Goal: Book appointment/travel/reservation

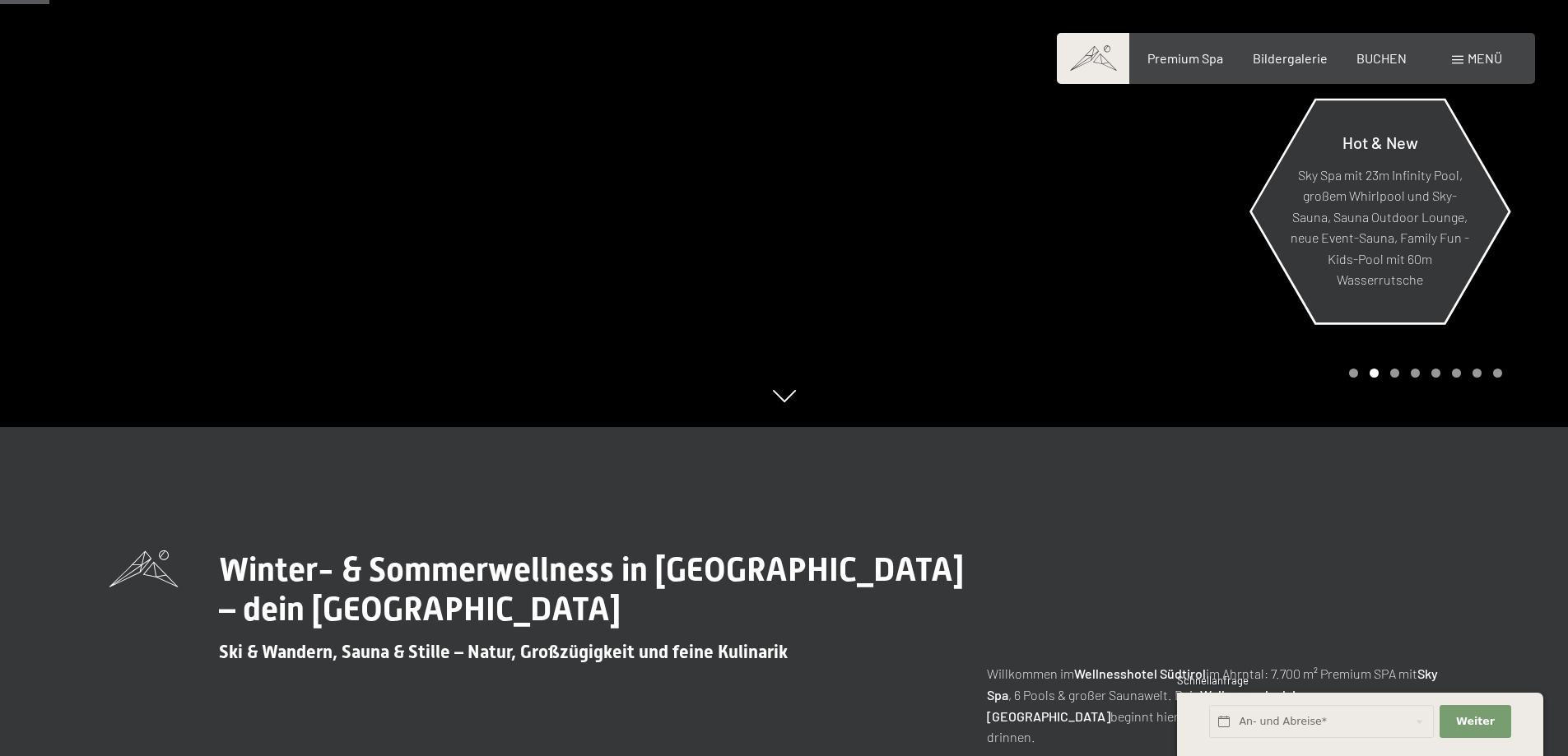
scroll to position [329, 0]
click at [1470, 59] on span "Menü" at bounding box center [1484, 58] width 35 height 16
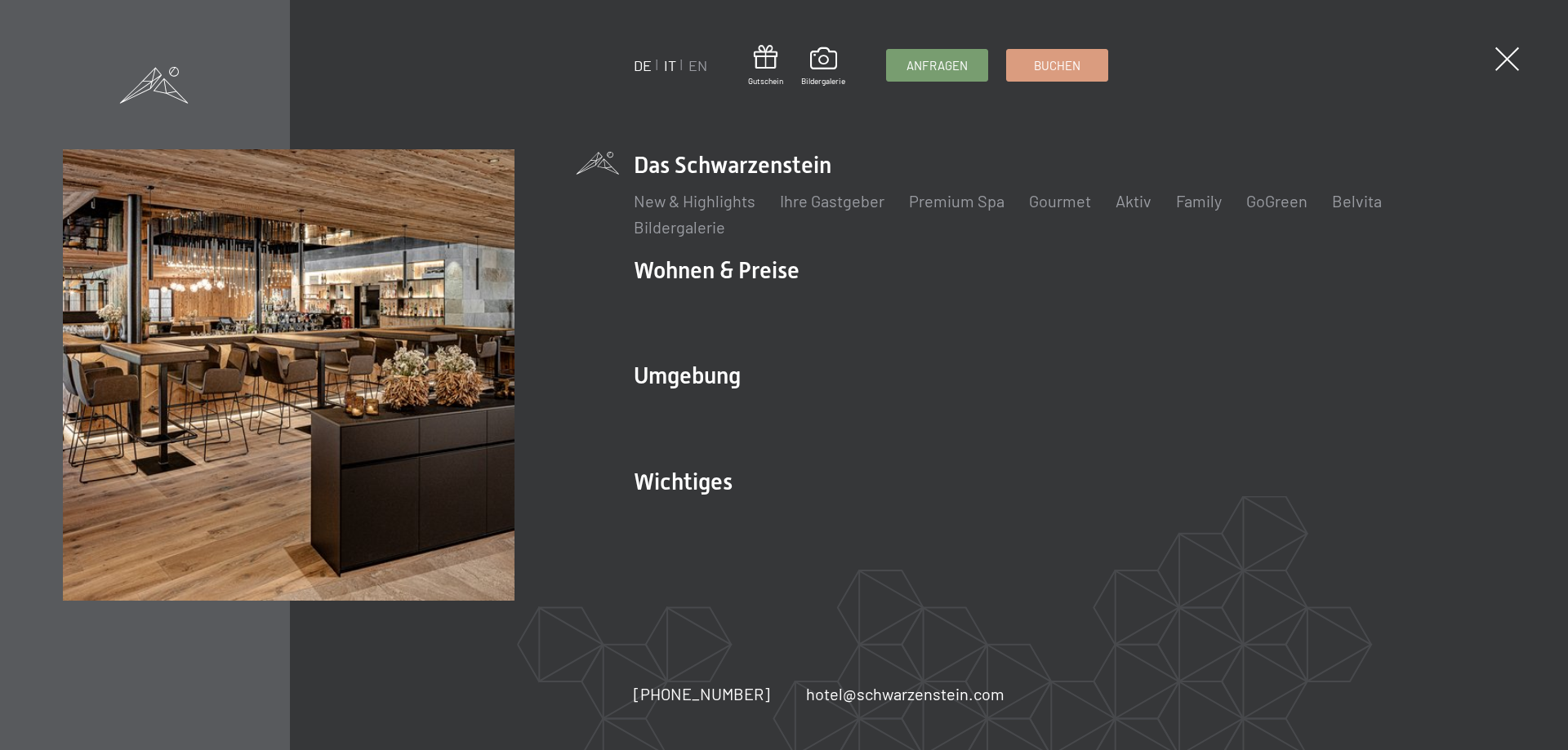
click at [671, 69] on link "IT" at bounding box center [670, 65] width 12 height 18
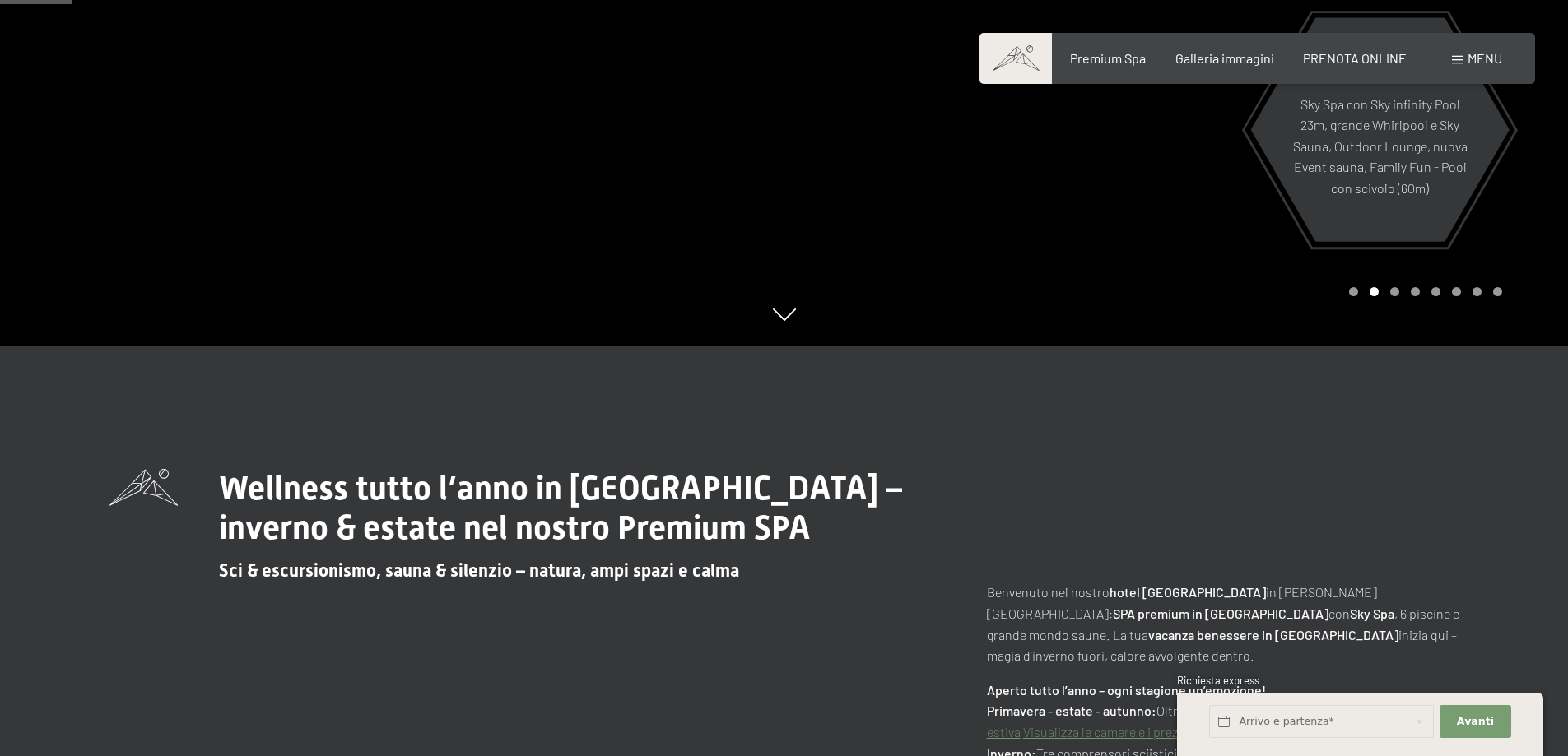
scroll to position [576, 0]
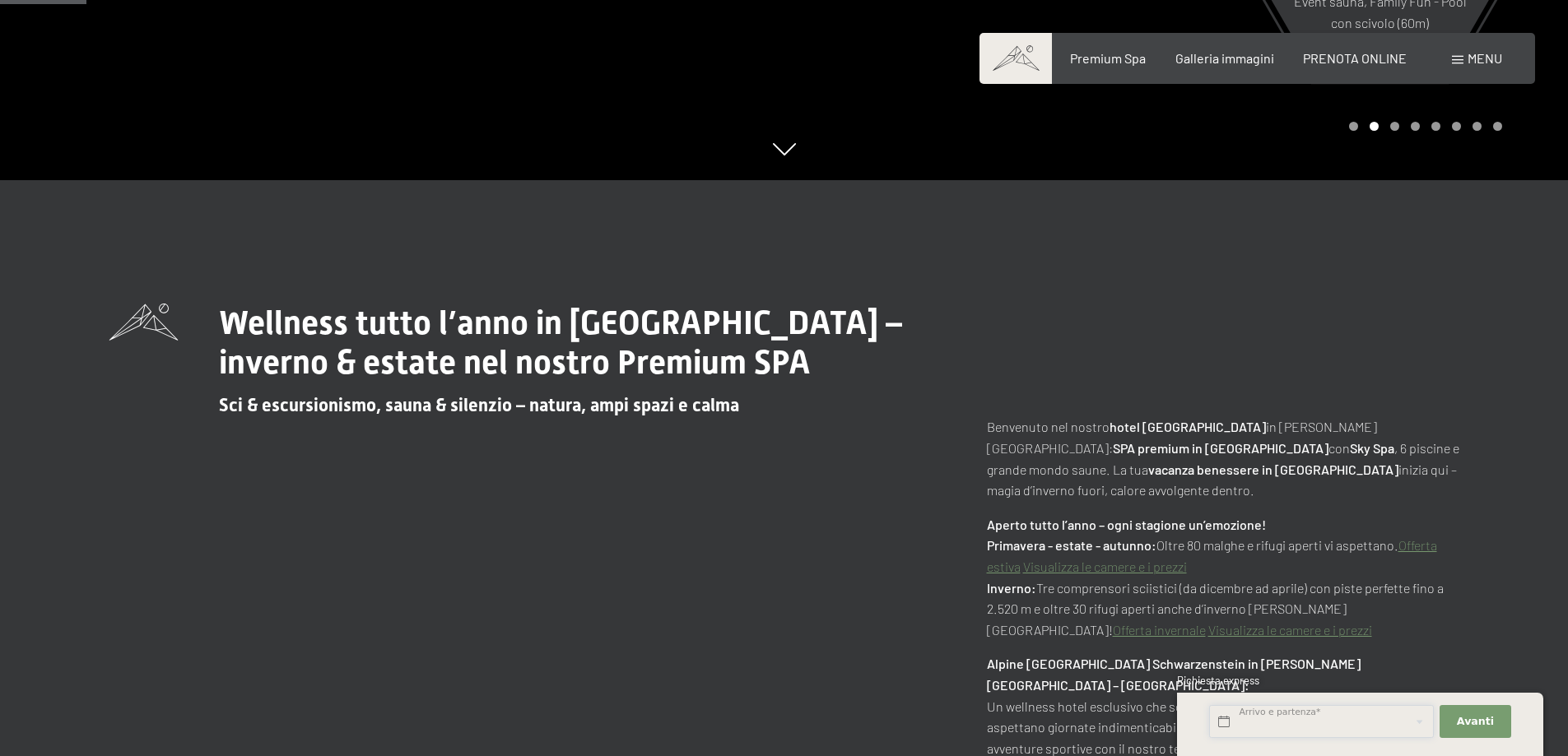
click at [1338, 728] on input "text" at bounding box center [1321, 722] width 225 height 34
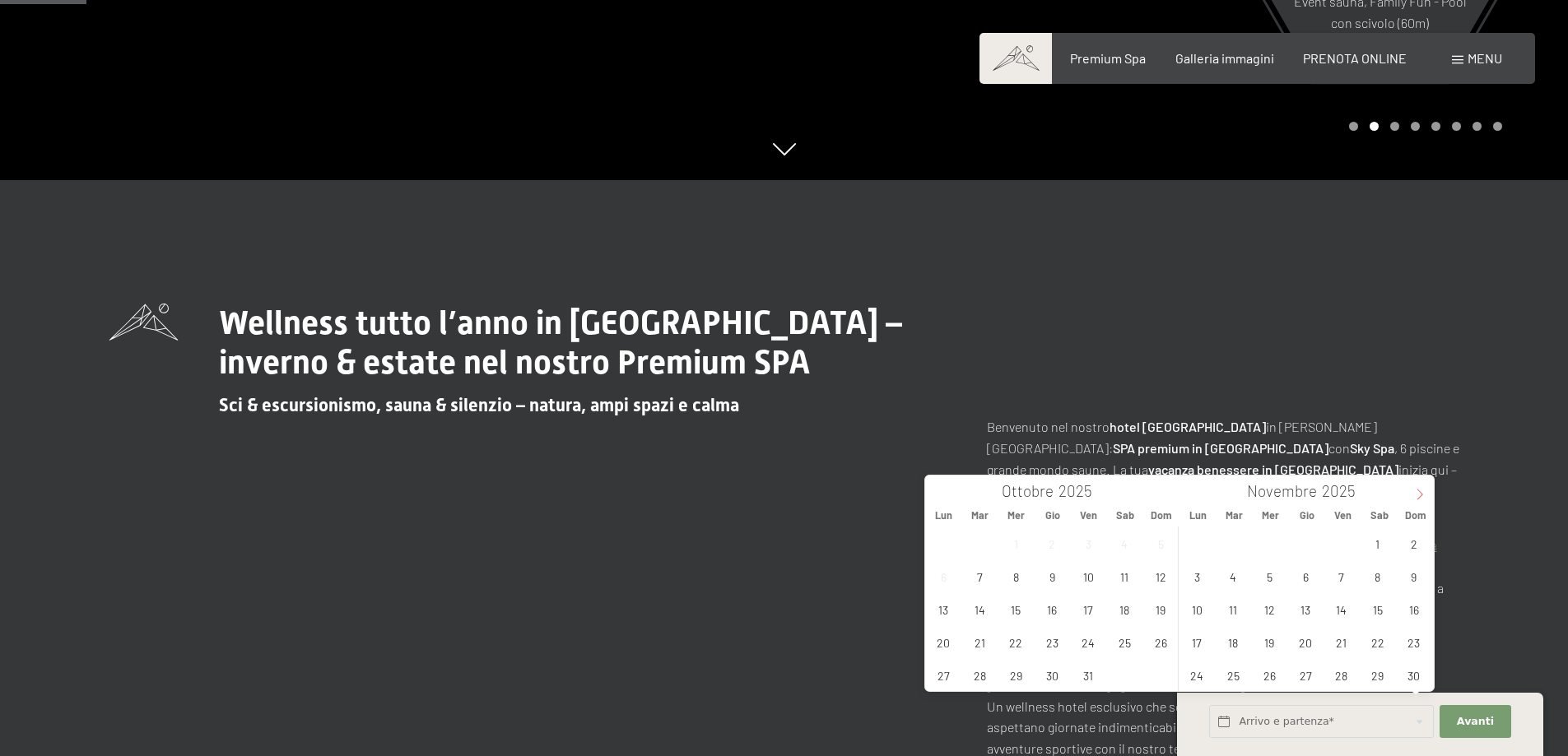
click at [1421, 484] on span at bounding box center [1419, 489] width 28 height 28
type input "2026"
click at [1309, 545] on span "1" at bounding box center [1306, 544] width 32 height 32
click at [1409, 547] on span "4" at bounding box center [1414, 544] width 32 height 32
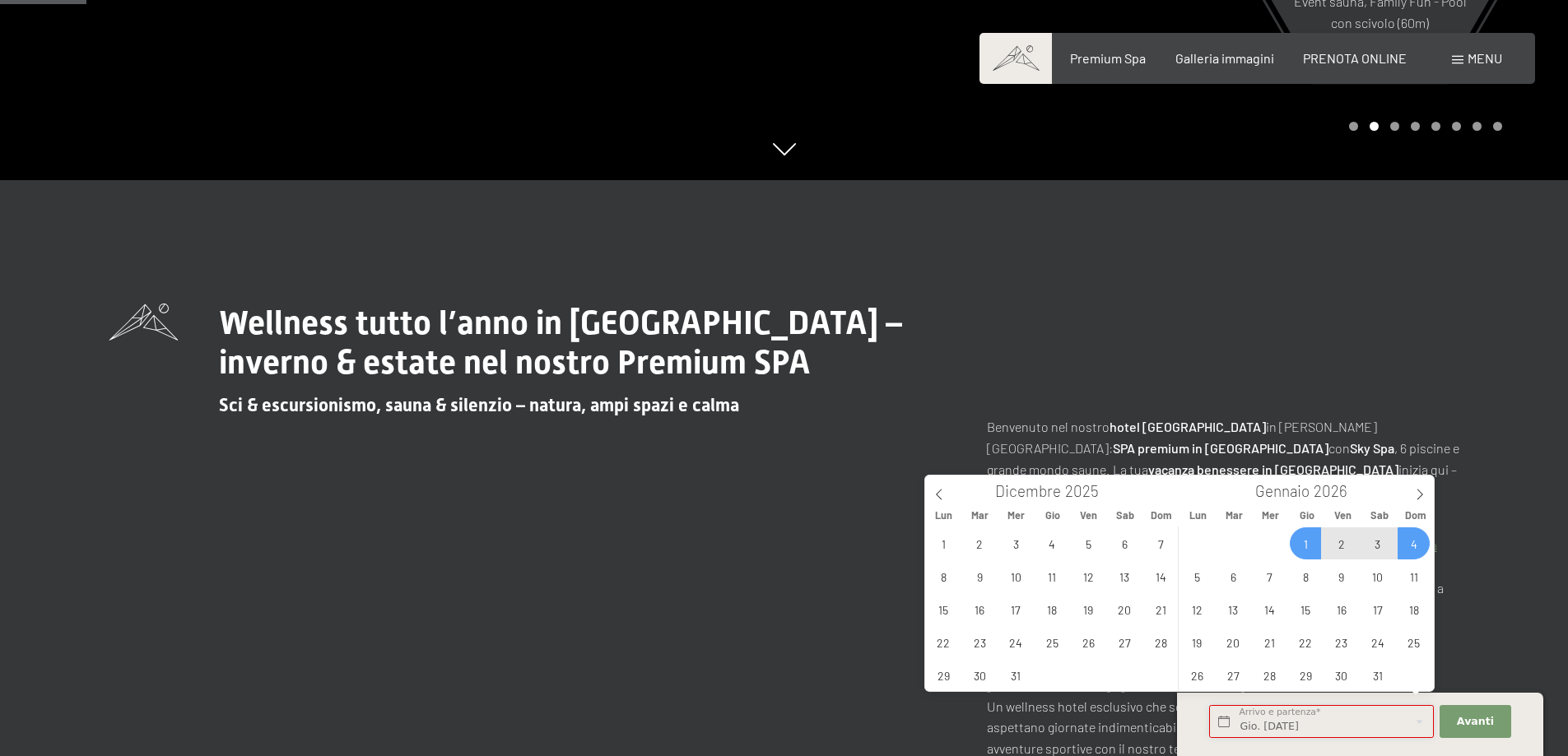
type input "Gio. 01/01/2026 - Dom. 04/01/2026"
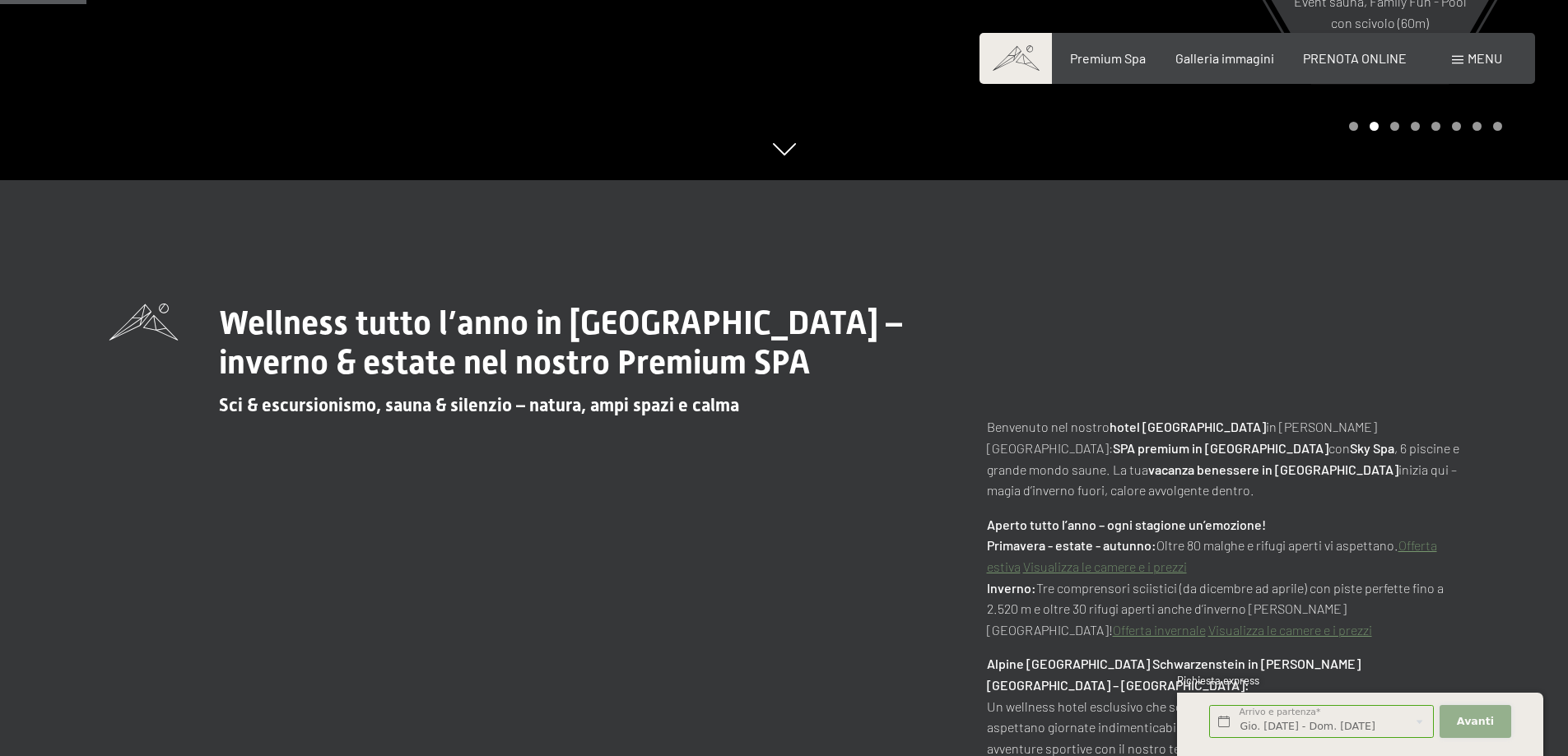
click at [1470, 719] on span "Avanti" at bounding box center [1475, 721] width 37 height 15
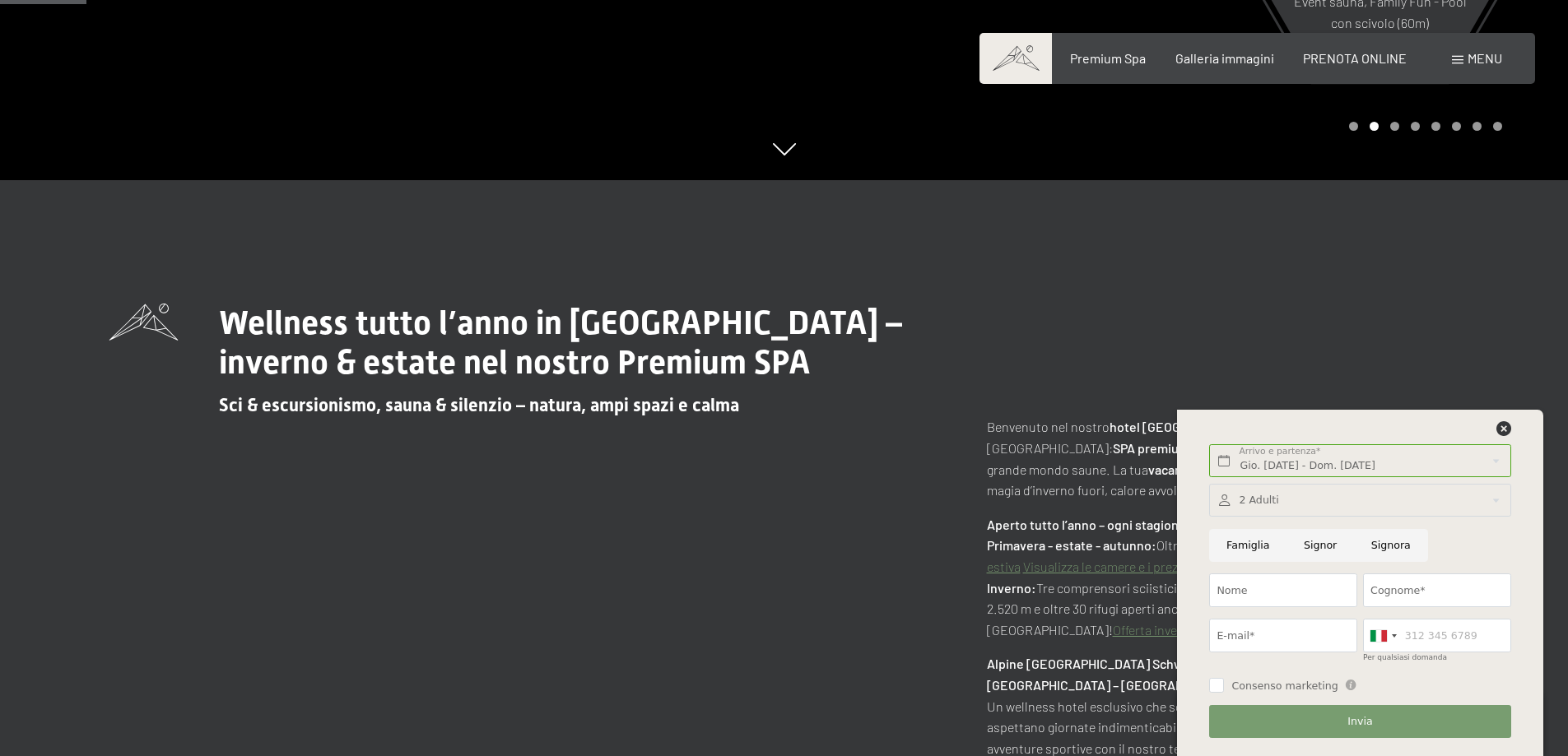
click at [1252, 541] on input "Famiglia" at bounding box center [1247, 546] width 78 height 34
radio input "true"
click at [1285, 496] on div at bounding box center [1359, 501] width 301 height 34
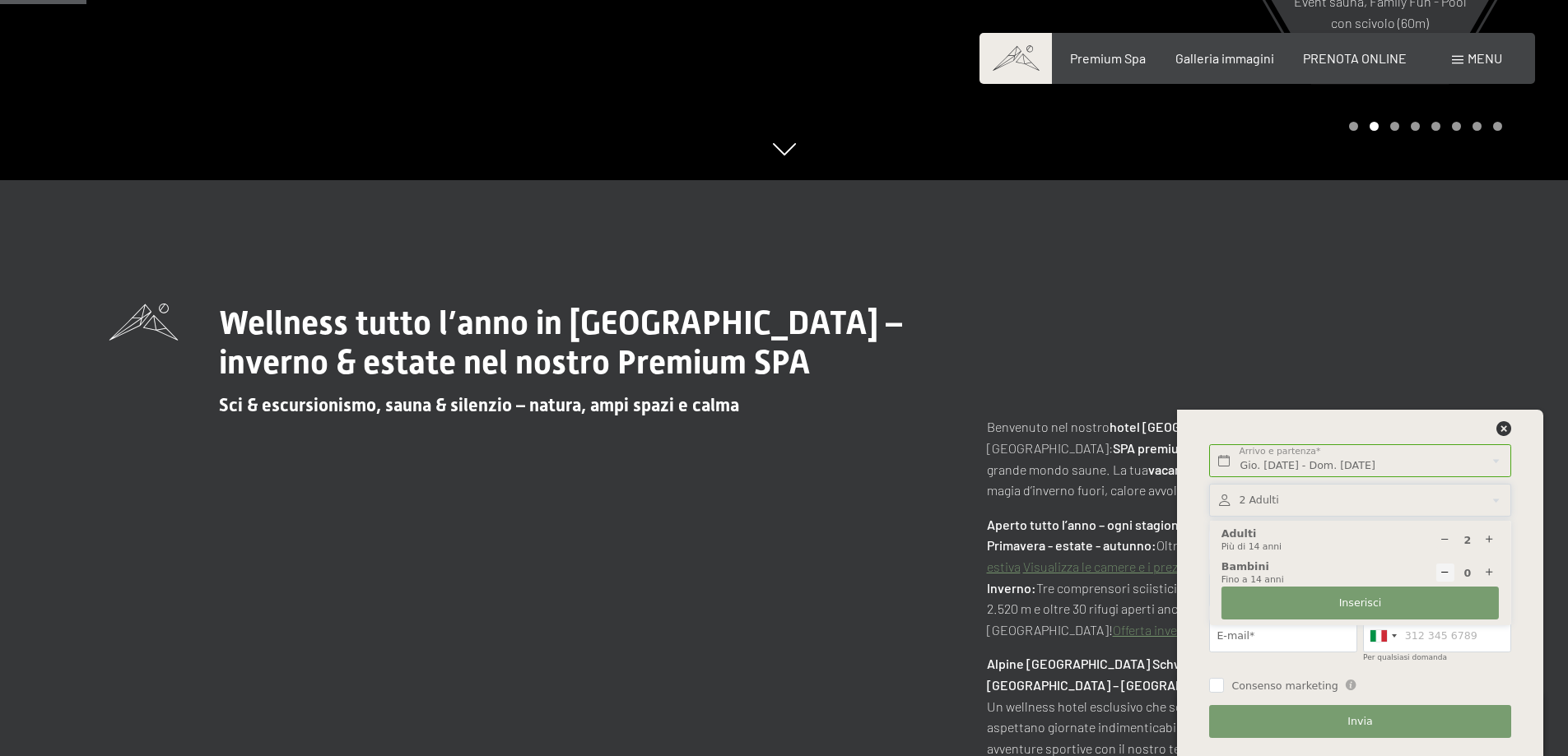
click at [1489, 571] on icon at bounding box center [1490, 573] width 11 height 11
type input "1"
select select
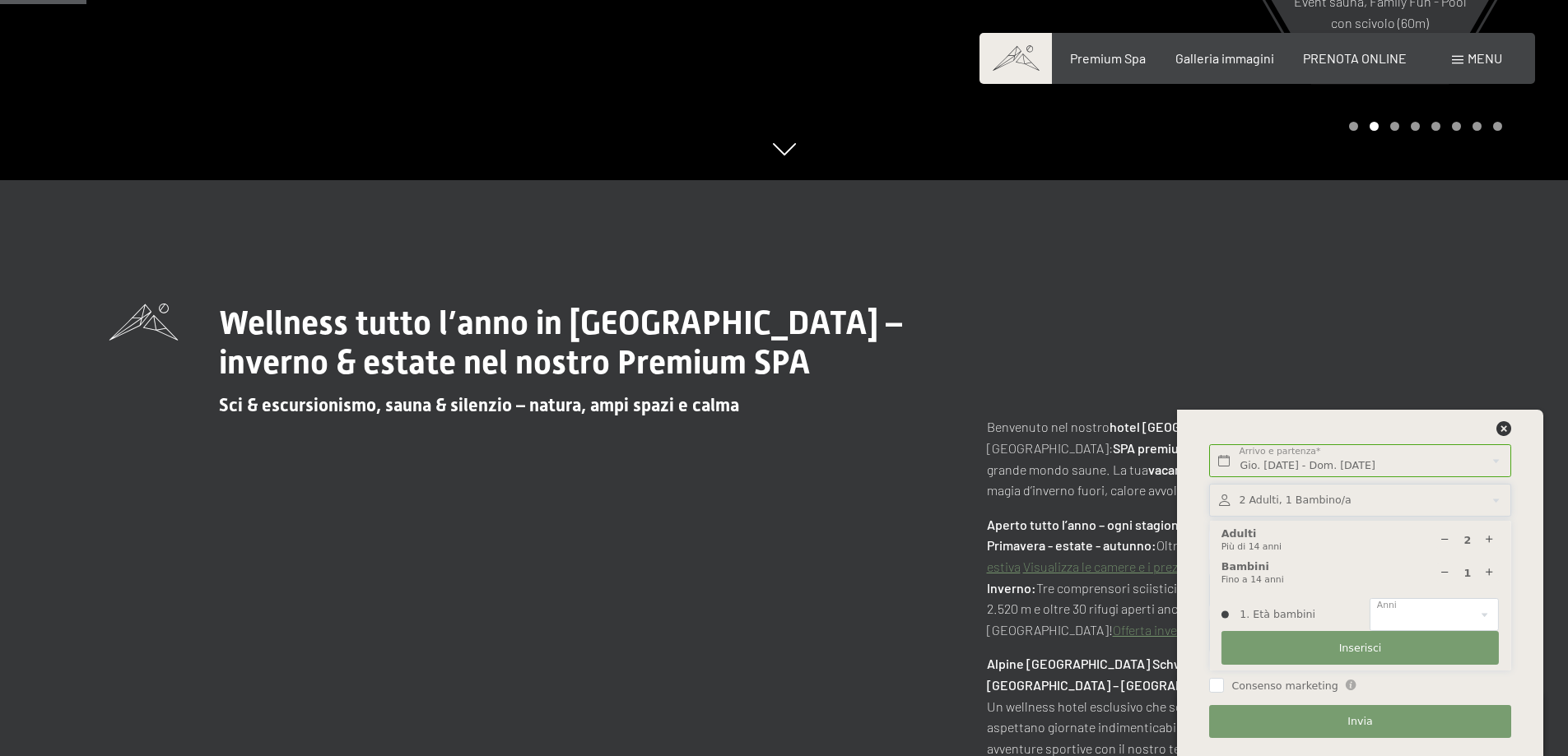
click at [1491, 571] on icon at bounding box center [1490, 573] width 11 height 11
type input "2"
select select
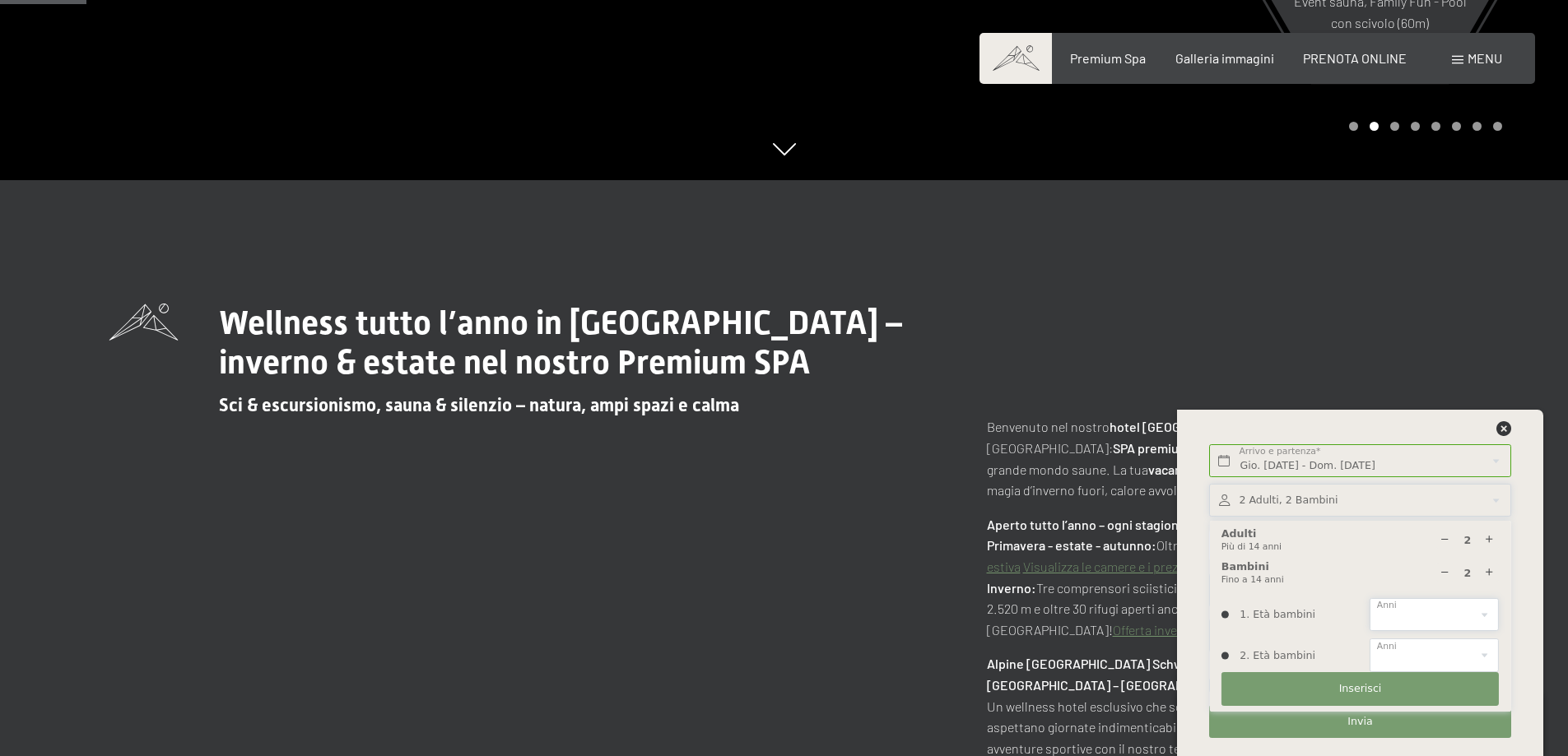
click at [1453, 608] on select "0 1 2 3 4 5 6 7 8 9 10 11 12 13 14" at bounding box center [1433, 615] width 129 height 34
select select "7"
click at [1369, 598] on select "0 1 2 3 4 5 6 7 8 9 10 11 12 13 14" at bounding box center [1433, 615] width 129 height 34
click at [1418, 660] on select "0 1 2 3 4 5 6 7 8 9 10 11 12 13 14" at bounding box center [1433, 655] width 129 height 34
select select "2"
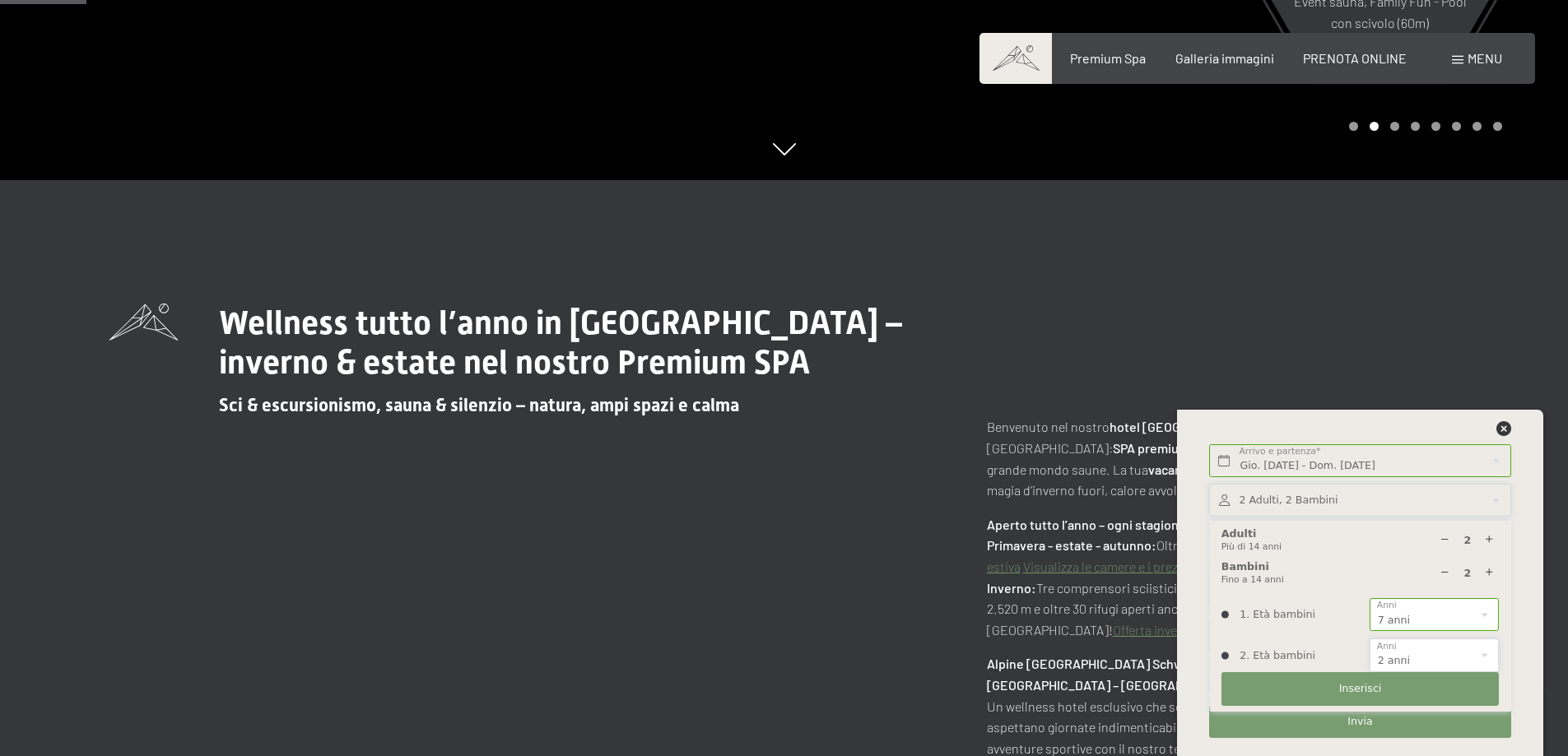
click at [1369, 638] on select "0 1 2 3 4 5 6 7 8 9 10 11 12 13 14" at bounding box center [1433, 655] width 129 height 34
click at [1313, 686] on button "Inserisci" at bounding box center [1359, 689] width 277 height 34
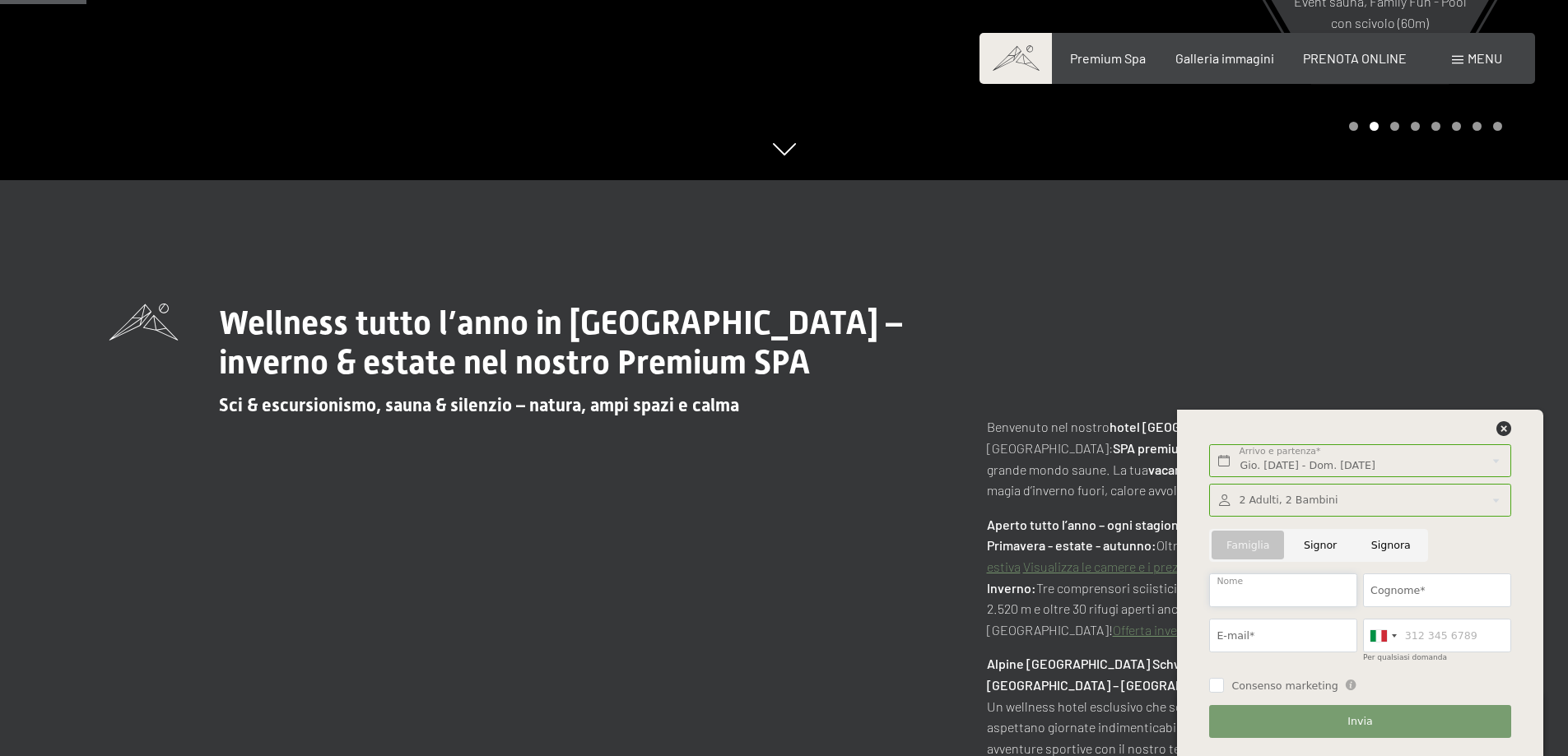
click at [1301, 595] on input "Nome" at bounding box center [1283, 590] width 148 height 34
type input "CRISTINA"
type input "MINISTRINI"
type input "geometraministrini@alice.it"
type input "3481433023"
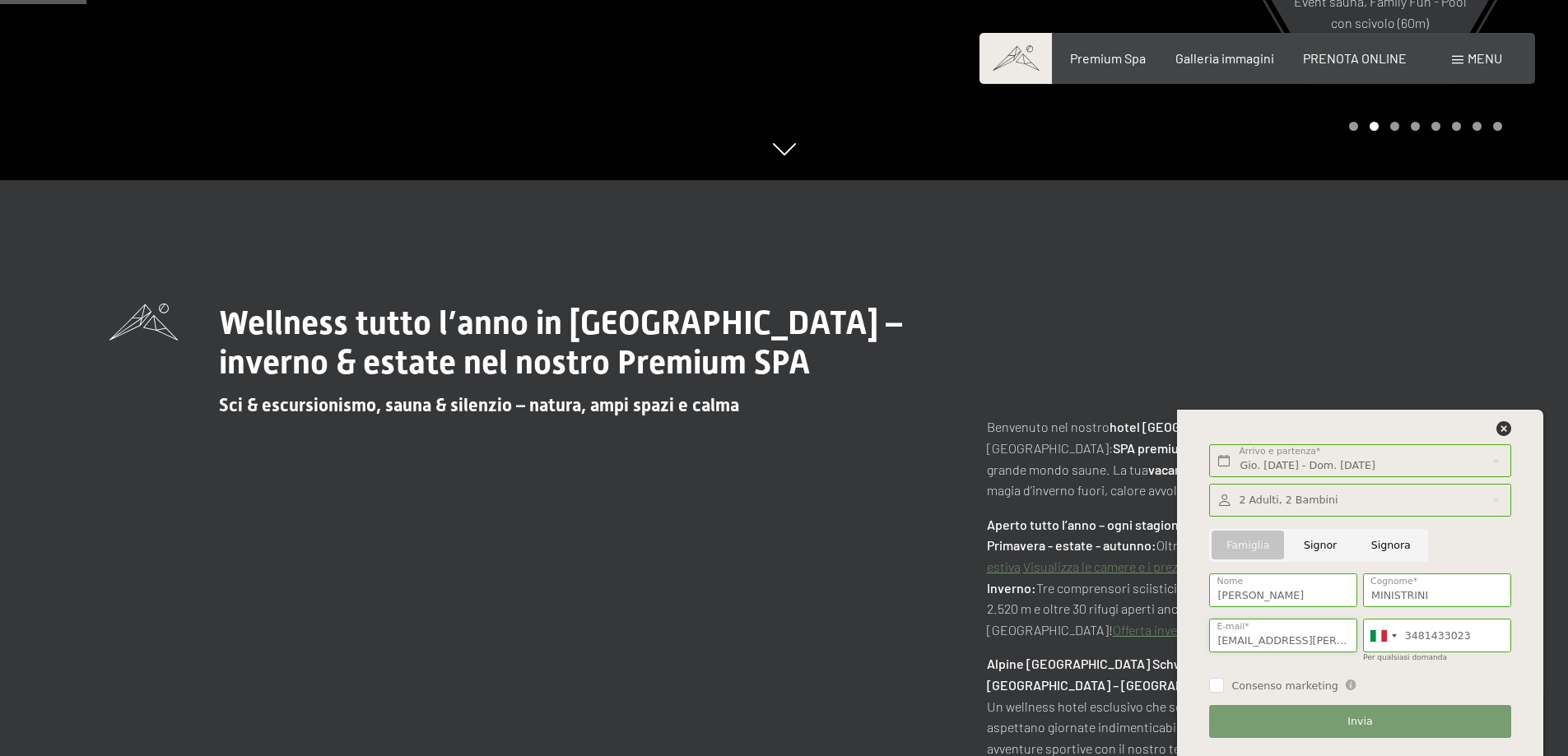
click at [1342, 646] on input "geometraministrini@alice.it" at bounding box center [1283, 636] width 148 height 34
type input "cministrini@gmail.com"
click at [1366, 724] on span "Invia" at bounding box center [1359, 721] width 25 height 15
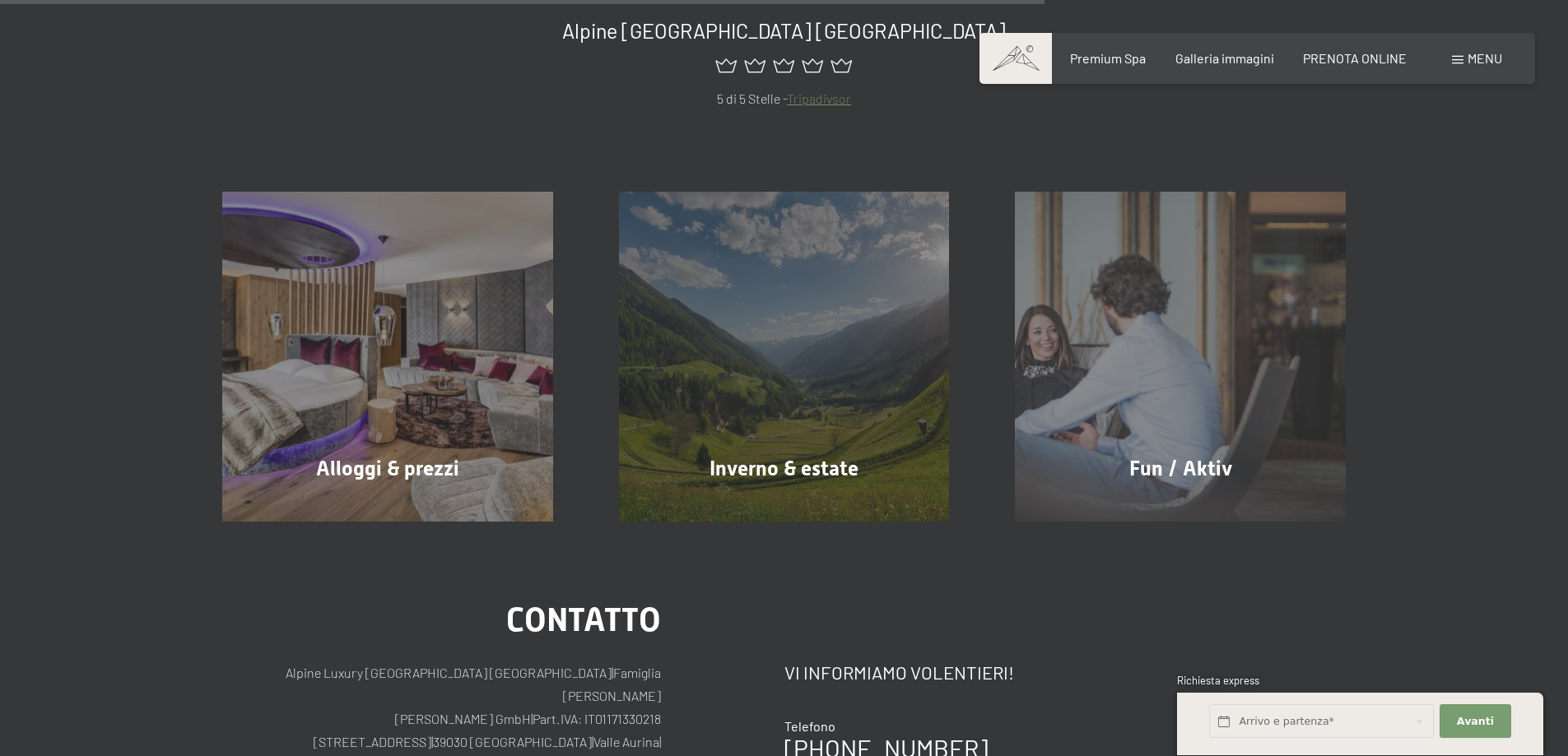
scroll to position [1070, 0]
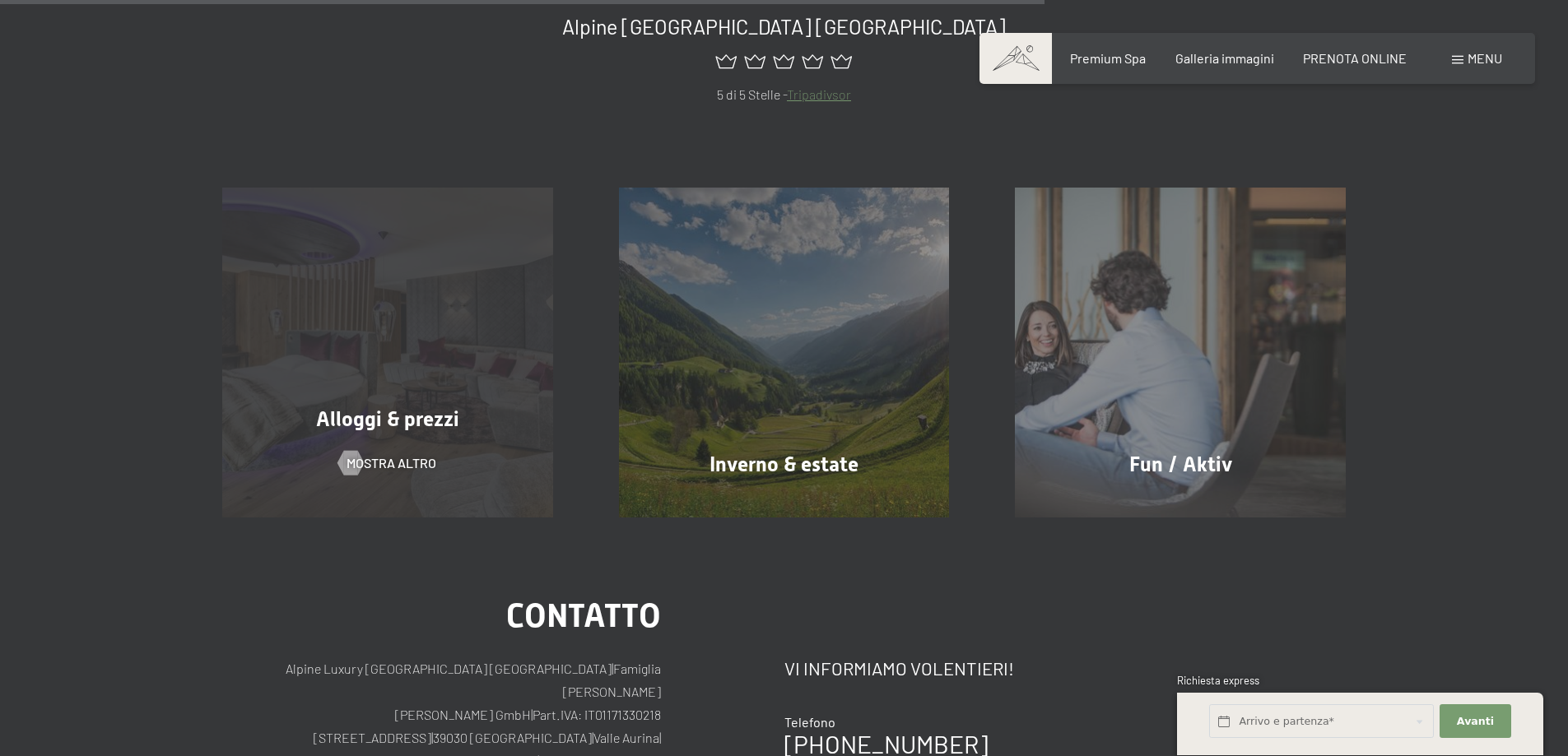
click at [209, 366] on div "Alloggi & prezzi mostra altro" at bounding box center [387, 352] width 397 height 331
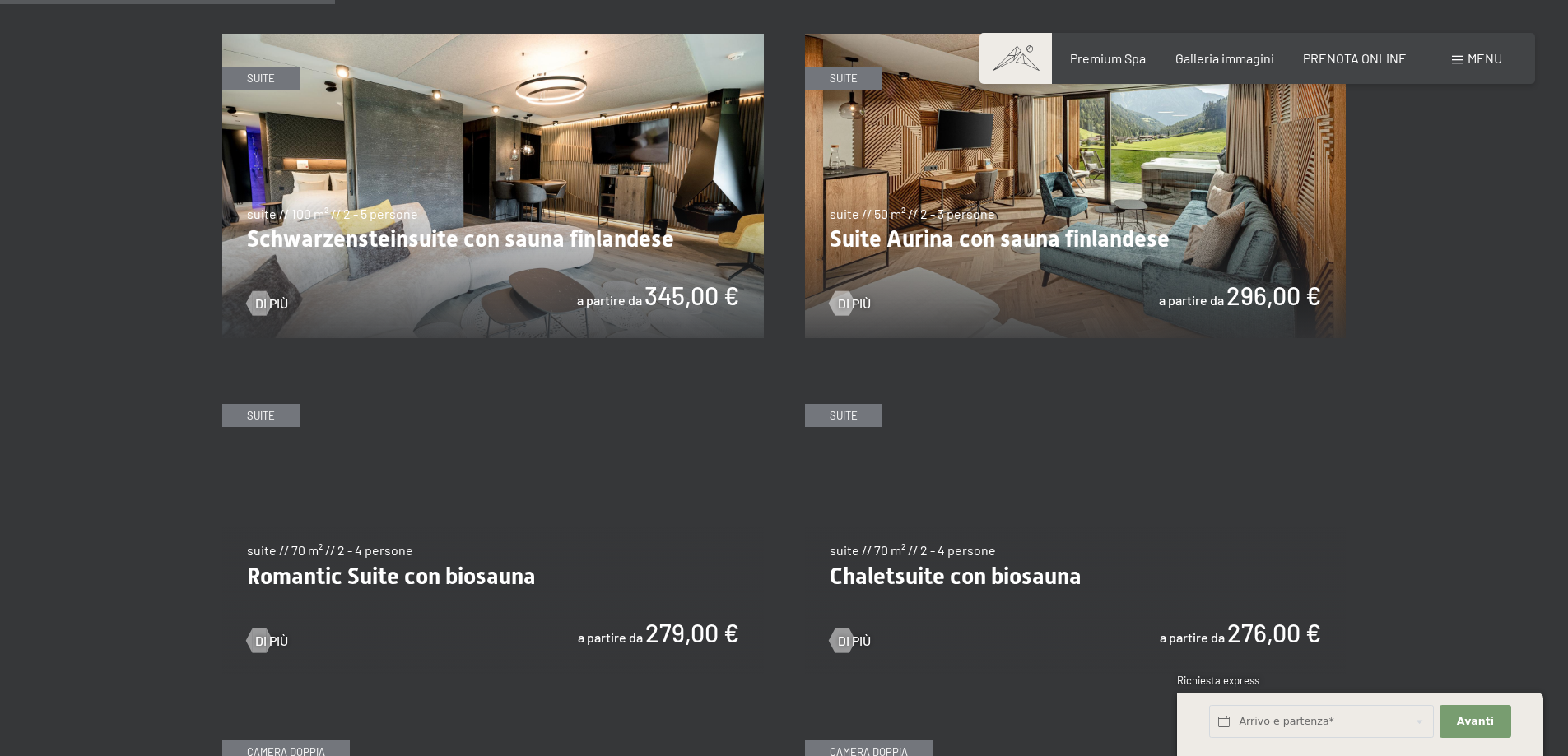
scroll to position [823, 0]
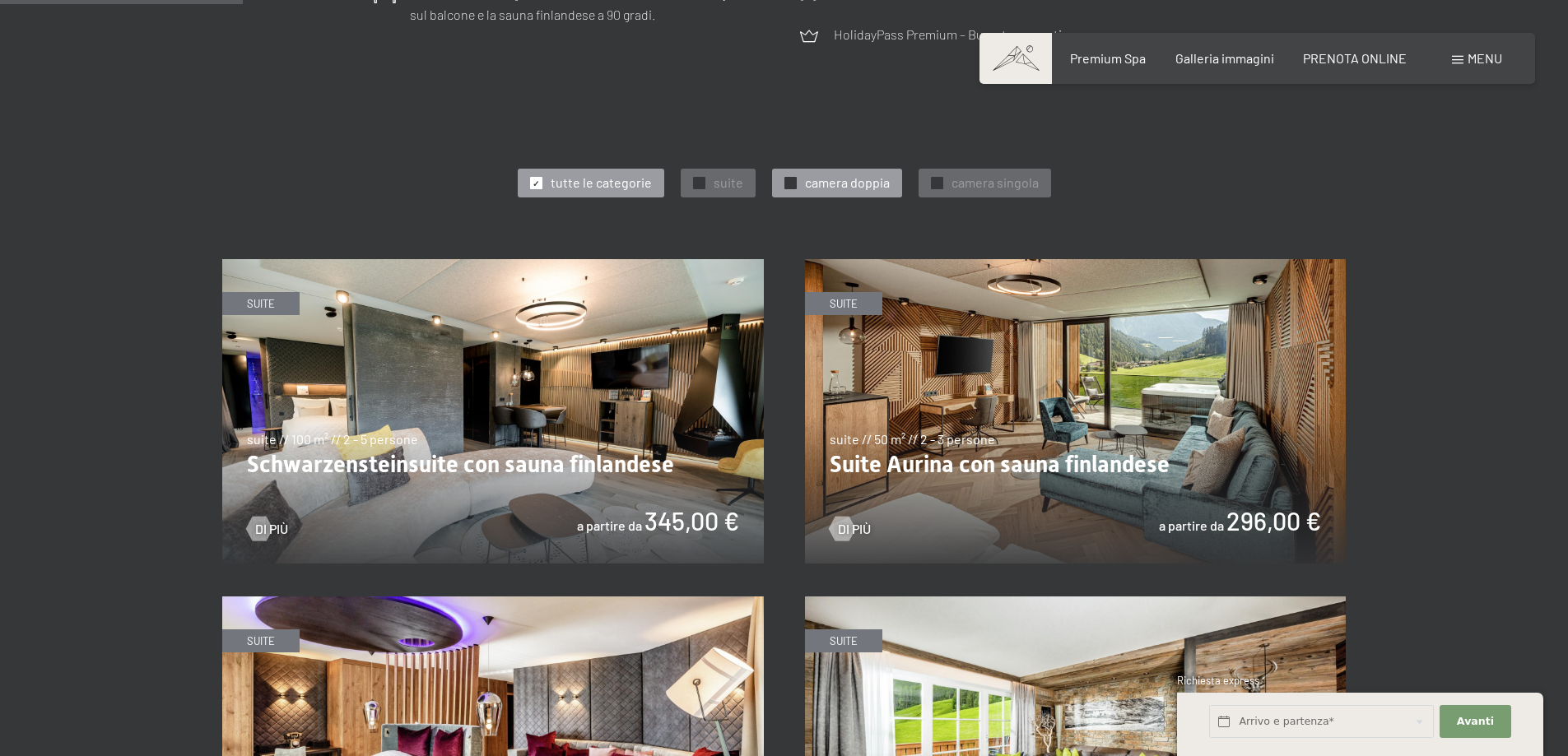
click at [785, 177] on div "✓" at bounding box center [791, 183] width 12 height 12
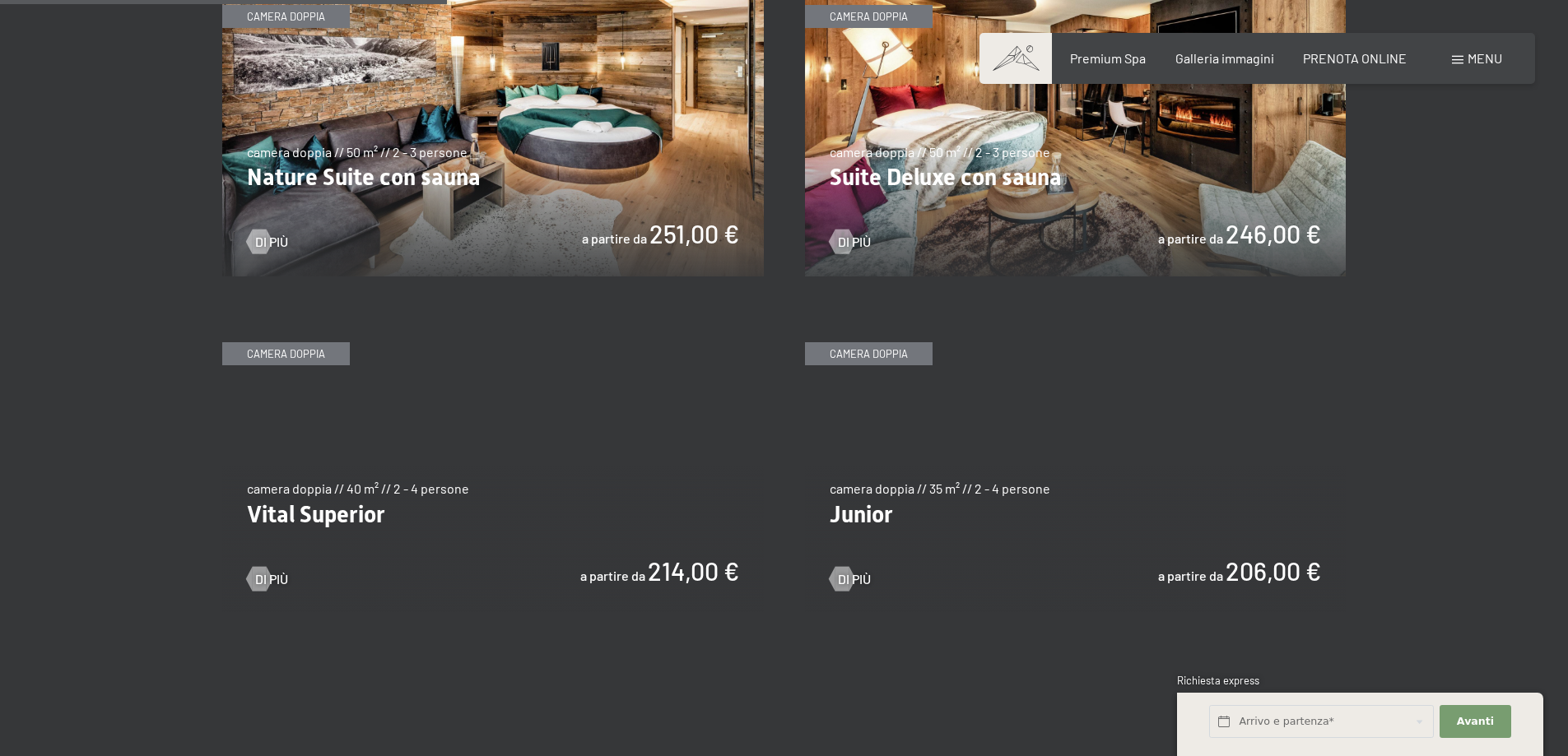
scroll to position [1235, 0]
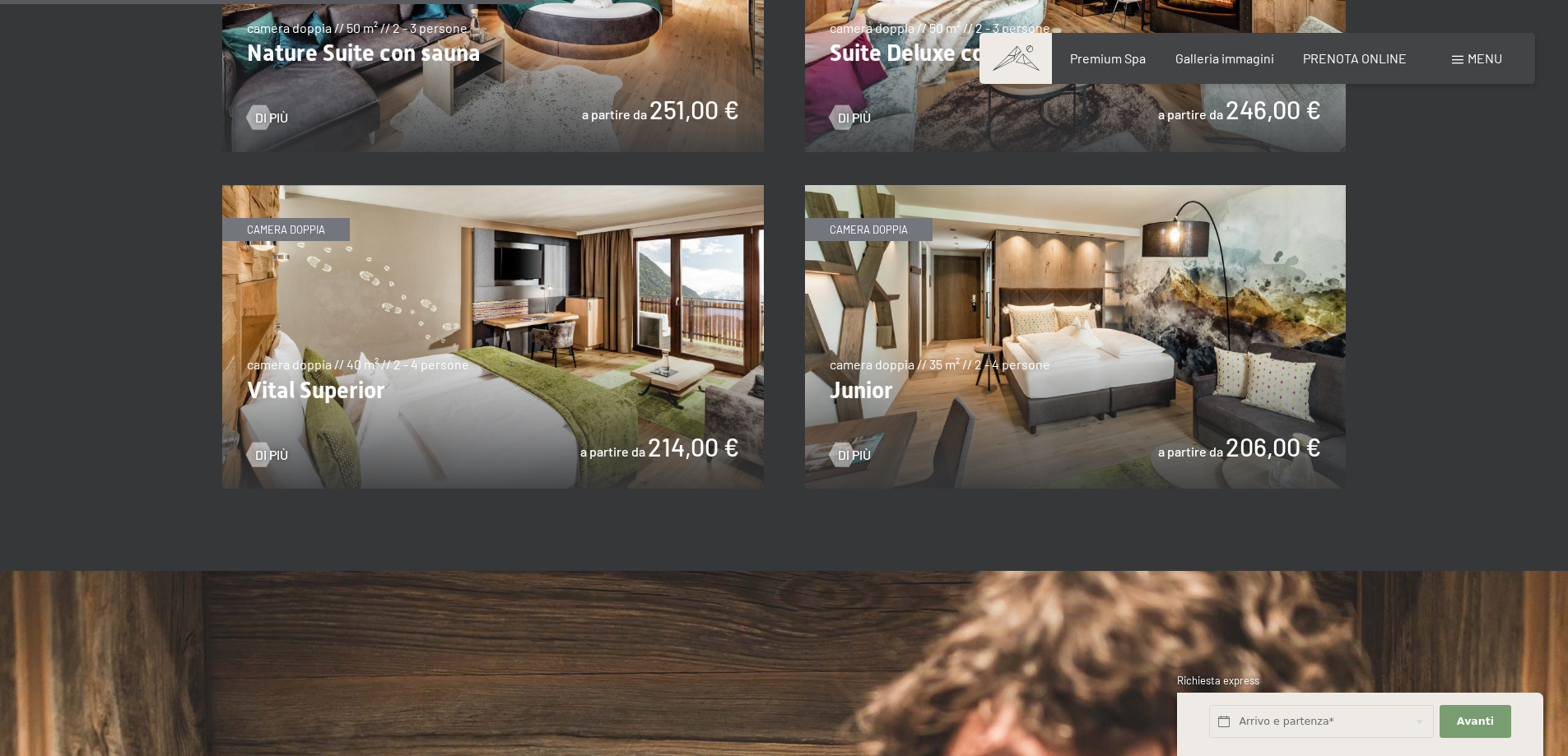
click at [1110, 417] on img at bounding box center [1075, 338] width 541 height 305
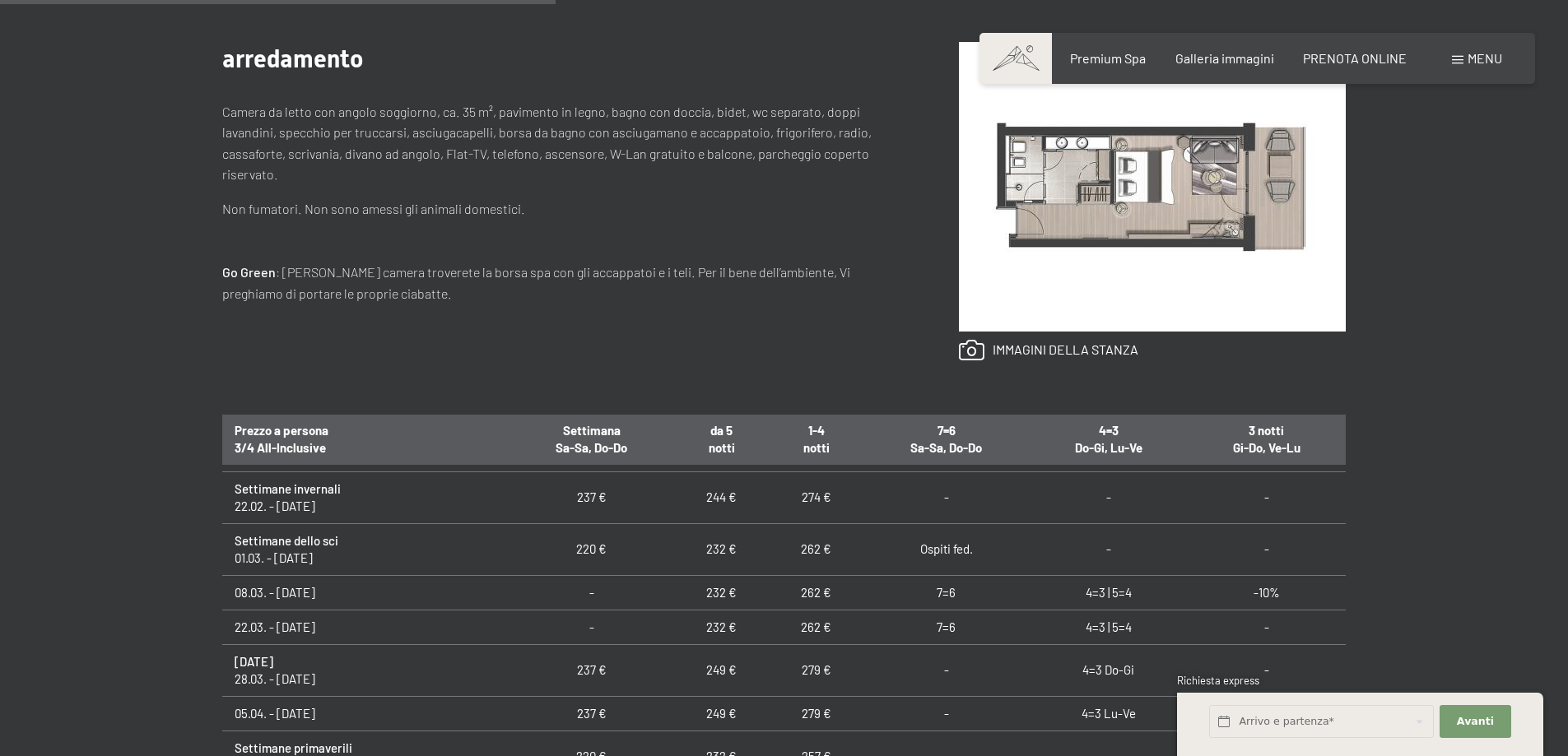
scroll to position [659, 0]
